Goal: Check status: Check status

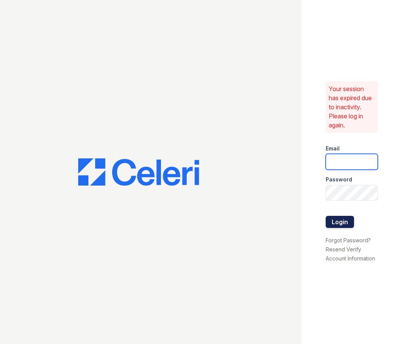
type input "haven.pm@cafmanagement.com"
click at [341, 219] on button "Login" at bounding box center [340, 222] width 28 height 12
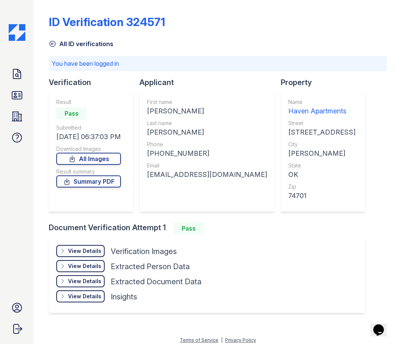
click at [15, 192] on div "Doc Verifications ID Verifications Properties FAQ [PERSON_NAME] CAF Management …" at bounding box center [17, 172] width 34 height 344
click at [18, 99] on icon at bounding box center [17, 96] width 10 height 8
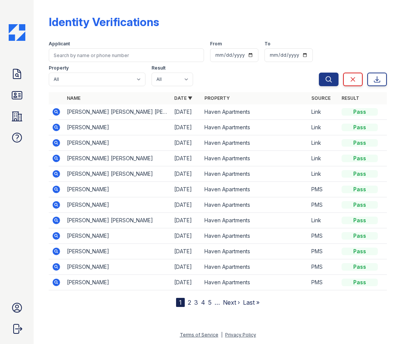
click at [88, 44] on div "Applicant" at bounding box center [126, 45] width 155 height 8
click at [87, 51] on input "search" at bounding box center [126, 55] width 155 height 14
type input "cayccen"
click at [319, 73] on button "Search" at bounding box center [329, 80] width 20 height 14
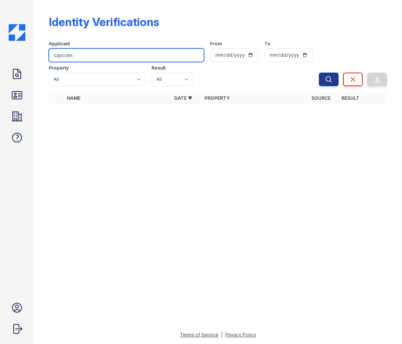
click at [62, 57] on input "cayccen" at bounding box center [126, 55] width 155 height 14
type input "caycen"
click at [359, 199] on div "Identity Verifications Filter Applicant caycen From To Property All Haven Apart…" at bounding box center [218, 172] width 369 height 344
click at [99, 59] on input "caycen" at bounding box center [126, 55] width 155 height 14
click at [319, 73] on button "Search" at bounding box center [329, 80] width 20 height 14
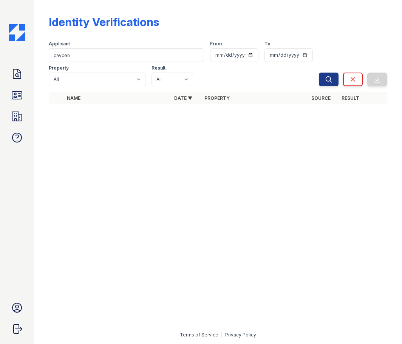
click at [86, 62] on div "Applicant caycen From To Property All Haven Apartments Result All Pass Fail Cau…" at bounding box center [184, 62] width 270 height 48
click at [84, 57] on input "caycen" at bounding box center [126, 55] width 155 height 14
click at [319, 73] on button "Search" at bounding box center [329, 80] width 20 height 14
click at [80, 56] on input "caycen" at bounding box center [126, 55] width 155 height 14
click at [319, 73] on button "Search" at bounding box center [329, 80] width 20 height 14
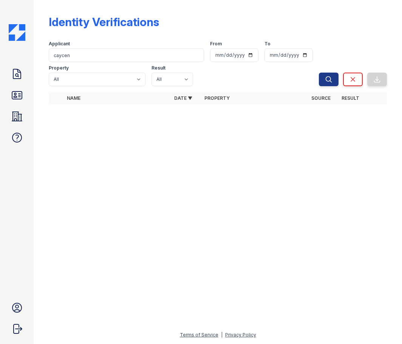
click at [70, 241] on div at bounding box center [218, 227] width 345 height 206
click at [356, 20] on div "Identity Verifications" at bounding box center [218, 25] width 338 height 20
click at [358, 77] on link "Clear" at bounding box center [353, 80] width 20 height 14
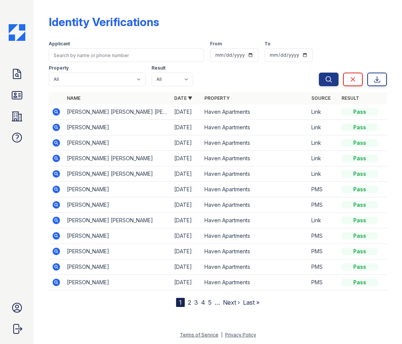
click at [296, 27] on div "Identity Verifications" at bounding box center [218, 25] width 338 height 20
click at [354, 26] on div "Identity Verifications" at bounding box center [218, 25] width 338 height 20
click at [21, 80] on icon at bounding box center [17, 74] width 12 height 12
click at [27, 120] on div "Doc Verifications ID Verifications Properties FAQ Elle Lopez CAF Management Acc…" at bounding box center [17, 172] width 34 height 344
click at [20, 119] on icon at bounding box center [17, 116] width 12 height 12
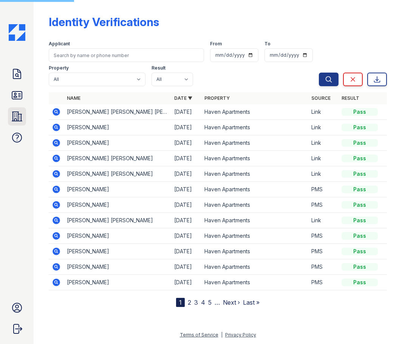
click at [12, 115] on icon at bounding box center [17, 116] width 10 height 9
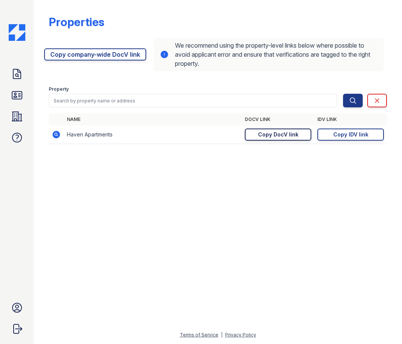
click at [264, 138] on div "Copy DocV link" at bounding box center [278, 135] width 40 height 8
click at [19, 74] on icon at bounding box center [17, 74] width 12 height 12
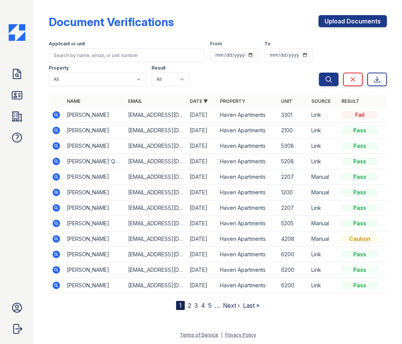
click at [57, 115] on icon at bounding box center [56, 114] width 9 height 9
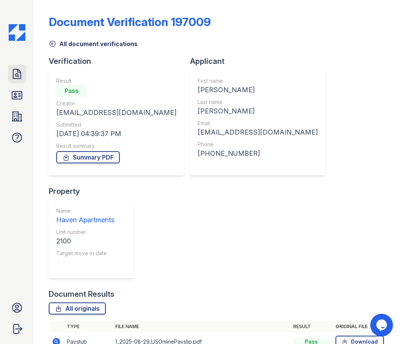
click at [20, 75] on icon at bounding box center [17, 74] width 12 height 12
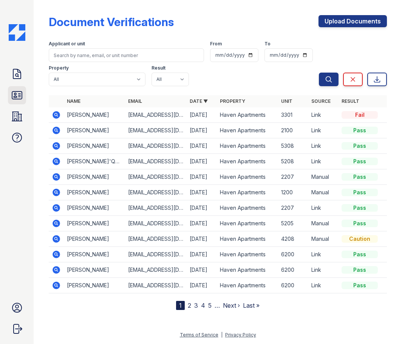
click at [10, 96] on link "ID Verifications" at bounding box center [17, 95] width 18 height 18
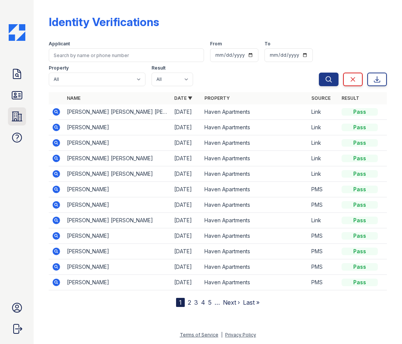
click at [12, 121] on icon at bounding box center [17, 116] width 12 height 12
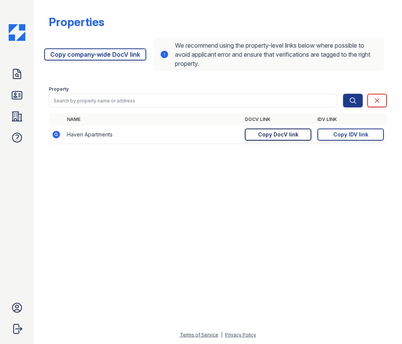
click at [279, 135] on div "Copy DocV link" at bounding box center [278, 135] width 40 height 8
click at [281, 164] on div "Properties https://app.getceleri.com/7634b29e-dcec-466d-af0f-01d1f9ad1ece/submi…" at bounding box center [218, 172] width 369 height 344
click at [300, 134] on link "Copy DocV link Copy link" at bounding box center [278, 135] width 67 height 12
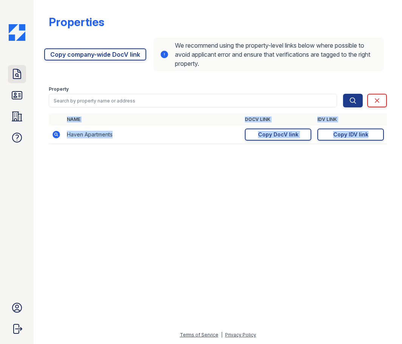
click at [20, 74] on icon at bounding box center [17, 73] width 8 height 9
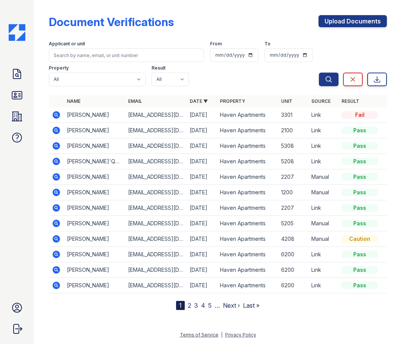
click at [55, 115] on icon at bounding box center [56, 114] width 9 height 9
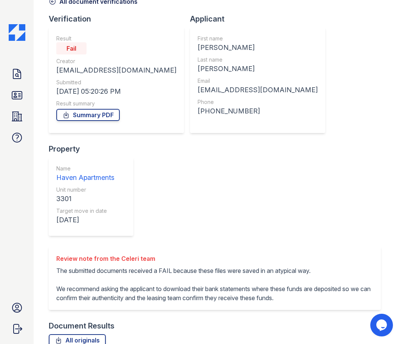
scroll to position [48, 0]
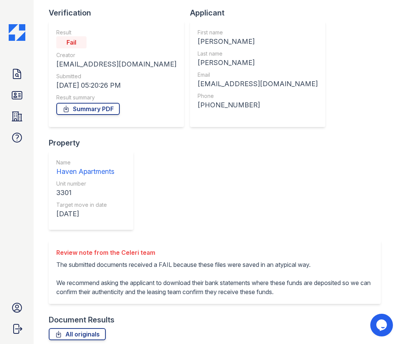
click at [156, 241] on div "Review note from the Celeri team The submitted documents received a FAIL becaus…" at bounding box center [218, 278] width 338 height 74
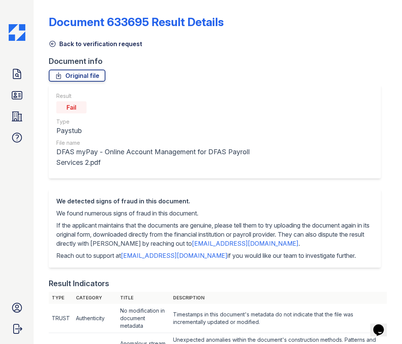
drag, startPoint x: 107, startPoint y: 161, endPoint x: 54, endPoint y: 147, distance: 53.9
click at [54, 147] on div "Result Fail Type Paystub File name DFAS myPay - Online Account Management for D…" at bounding box center [215, 132] width 332 height 94
click at [152, 131] on div "Paystub" at bounding box center [153, 131] width 194 height 11
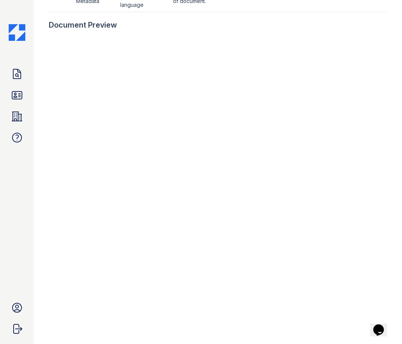
scroll to position [475, 0]
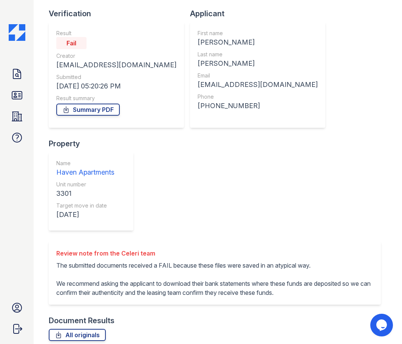
scroll to position [48, 0]
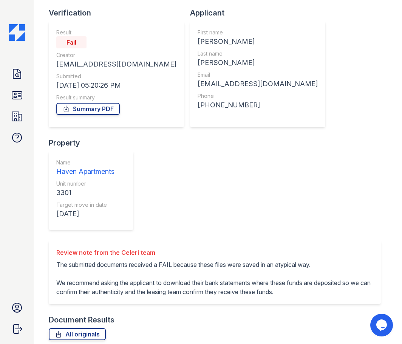
click at [325, 315] on div "Document Results" at bounding box center [218, 320] width 338 height 11
